Goal: Information Seeking & Learning: Learn about a topic

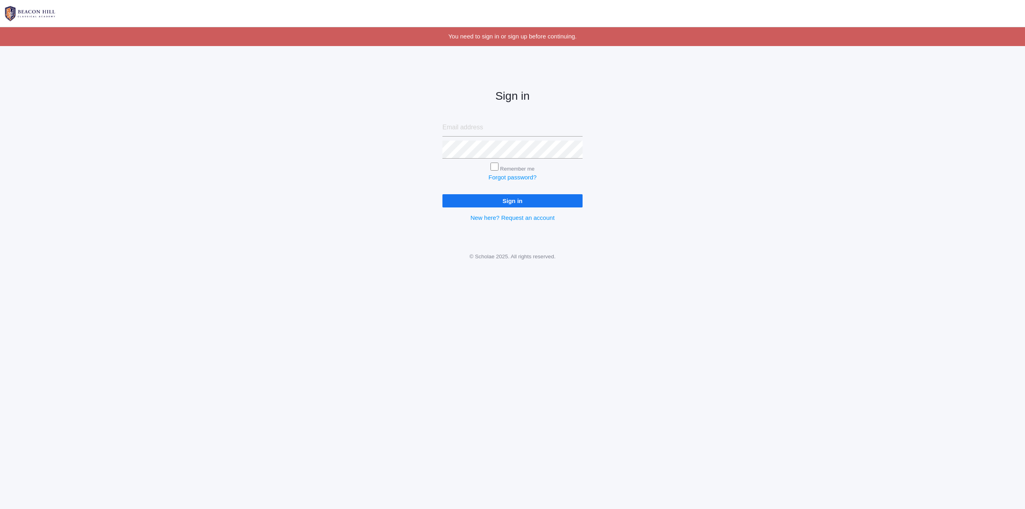
type input "ramonaedlin@fastmail.com"
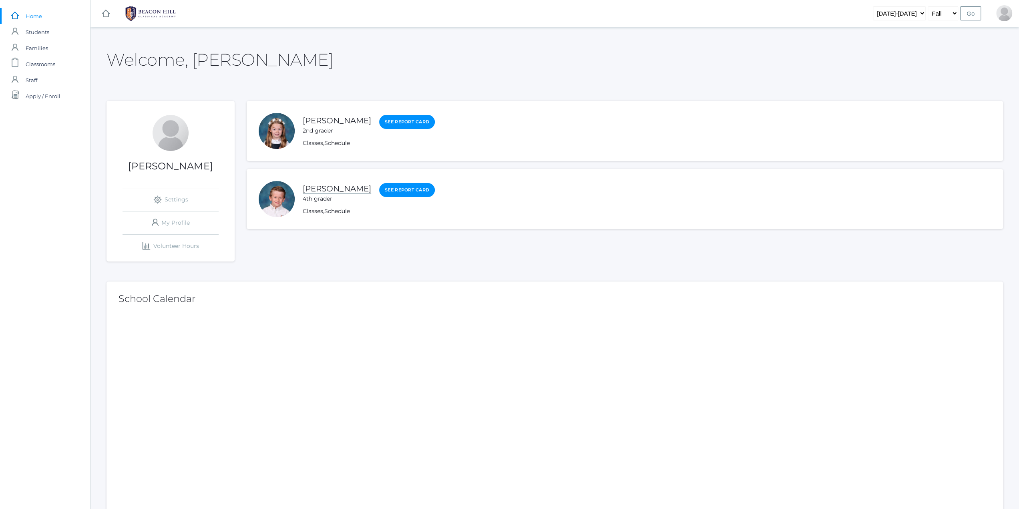
click at [322, 188] on link "[PERSON_NAME]" at bounding box center [337, 189] width 68 height 10
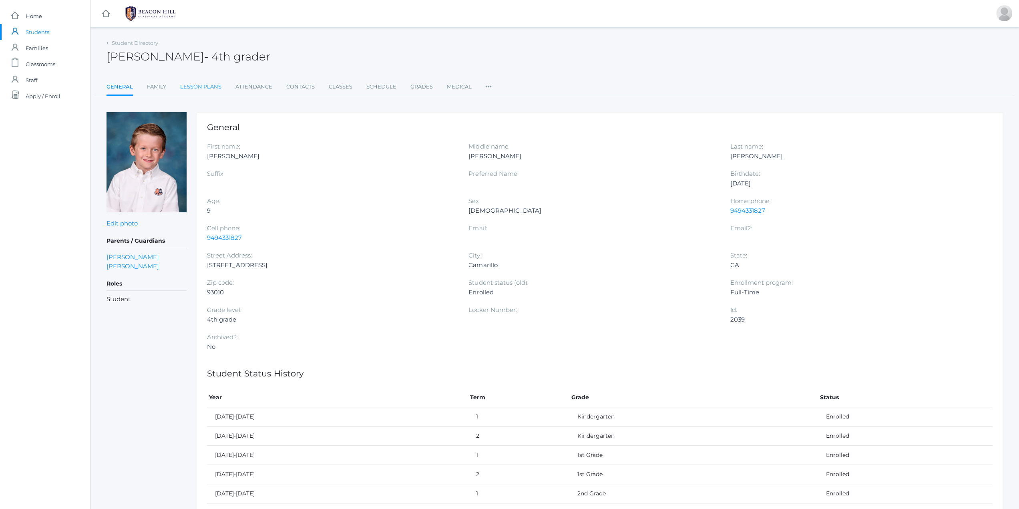
click at [206, 84] on link "Lesson Plans" at bounding box center [200, 87] width 41 height 16
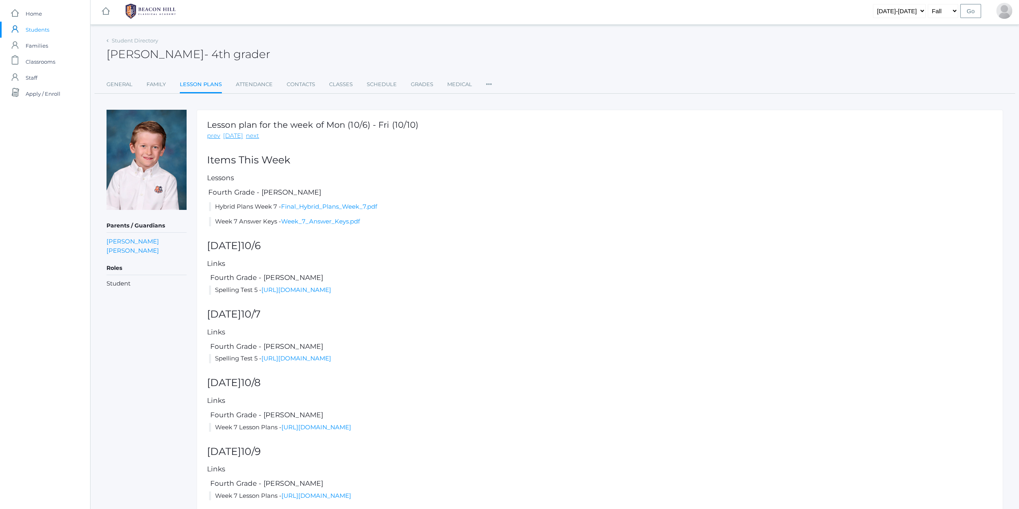
scroll to position [106, 0]
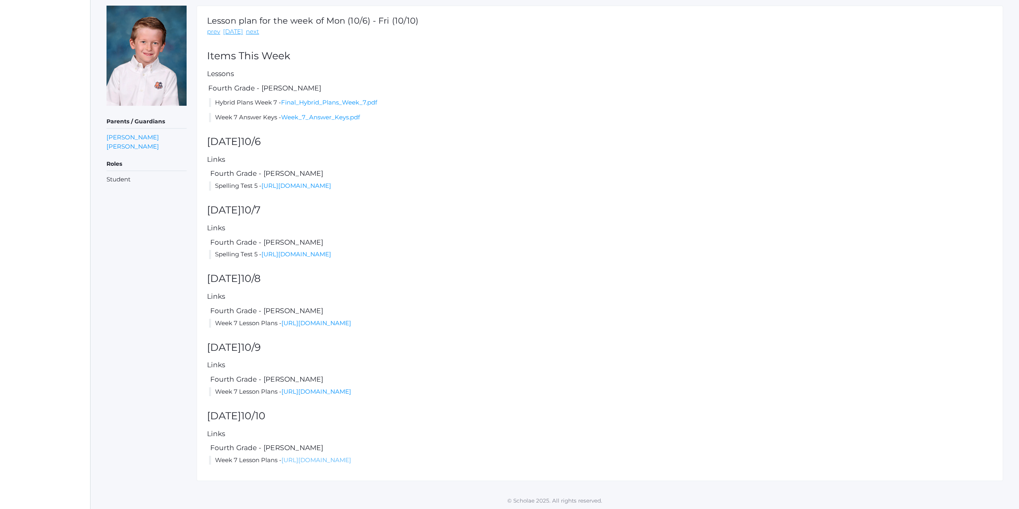
click at [351, 458] on link "[URL][DOMAIN_NAME]" at bounding box center [316, 460] width 70 height 8
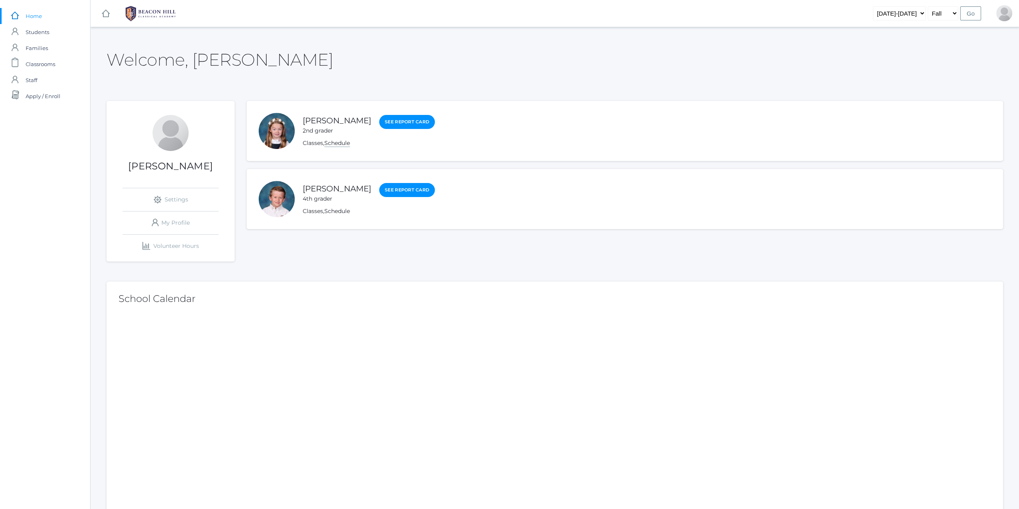
click at [339, 143] on link "Schedule" at bounding box center [337, 143] width 26 height 8
click at [333, 120] on link "[PERSON_NAME]" at bounding box center [337, 121] width 68 height 10
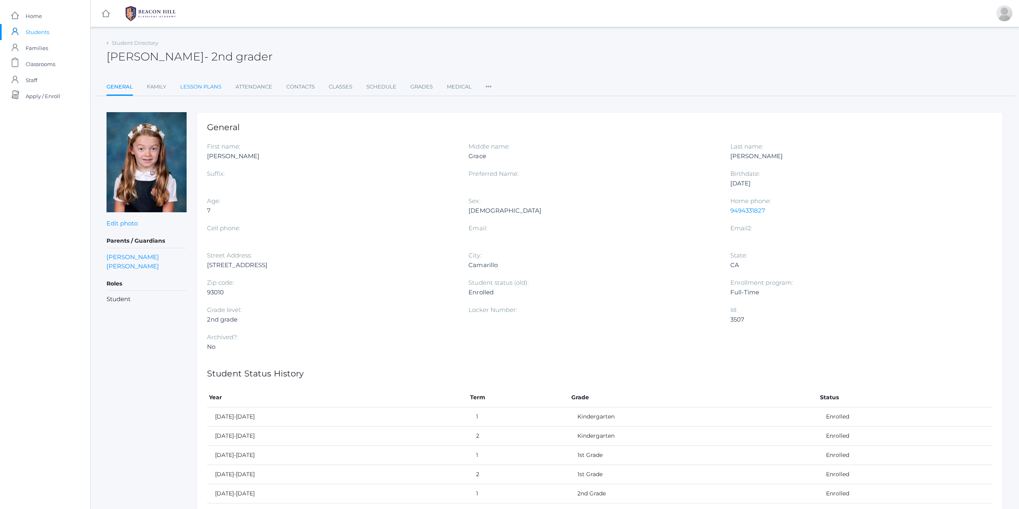
click at [197, 88] on link "Lesson Plans" at bounding box center [200, 87] width 41 height 16
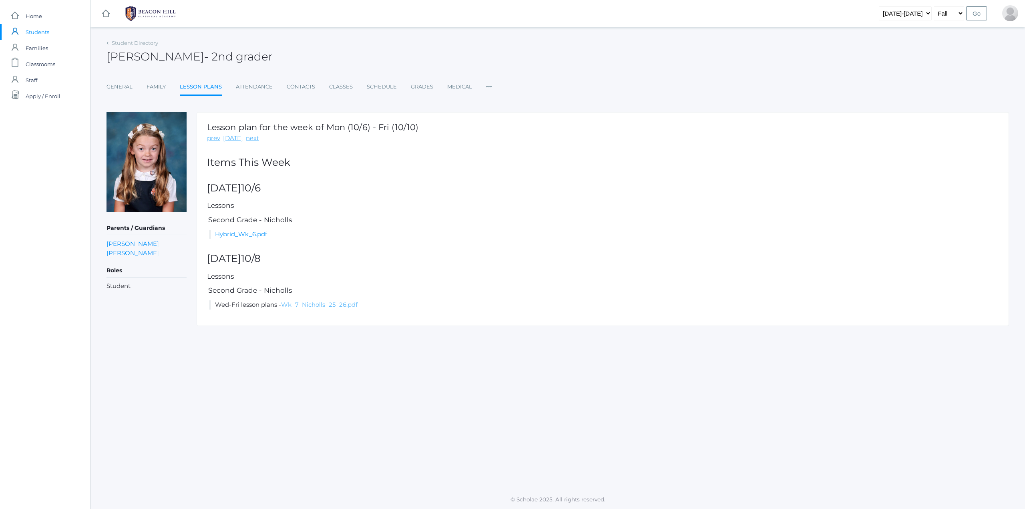
click at [321, 305] on link "Wk_7_Nicholls_25_26.pdf" at bounding box center [319, 305] width 76 height 8
